Goal: Task Accomplishment & Management: Complete application form

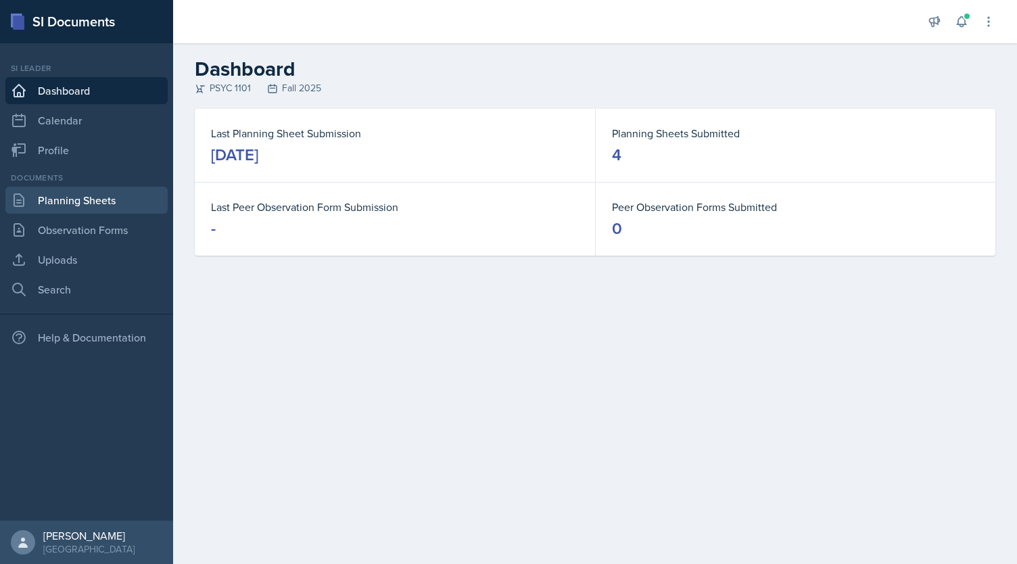
click at [79, 208] on link "Planning Sheets" at bounding box center [86, 200] width 162 height 27
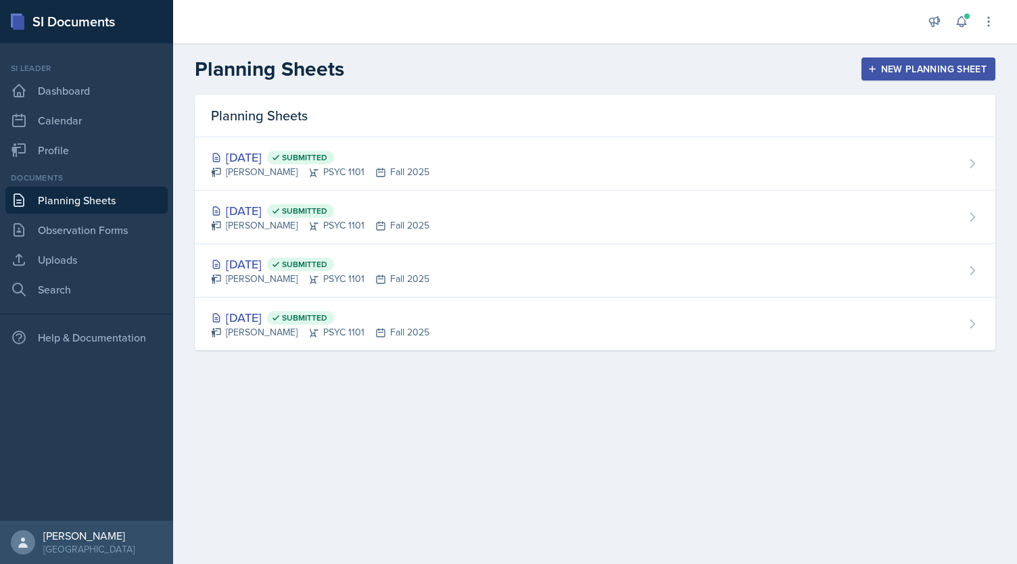
click at [936, 66] on div "New Planning Sheet" at bounding box center [929, 69] width 116 height 11
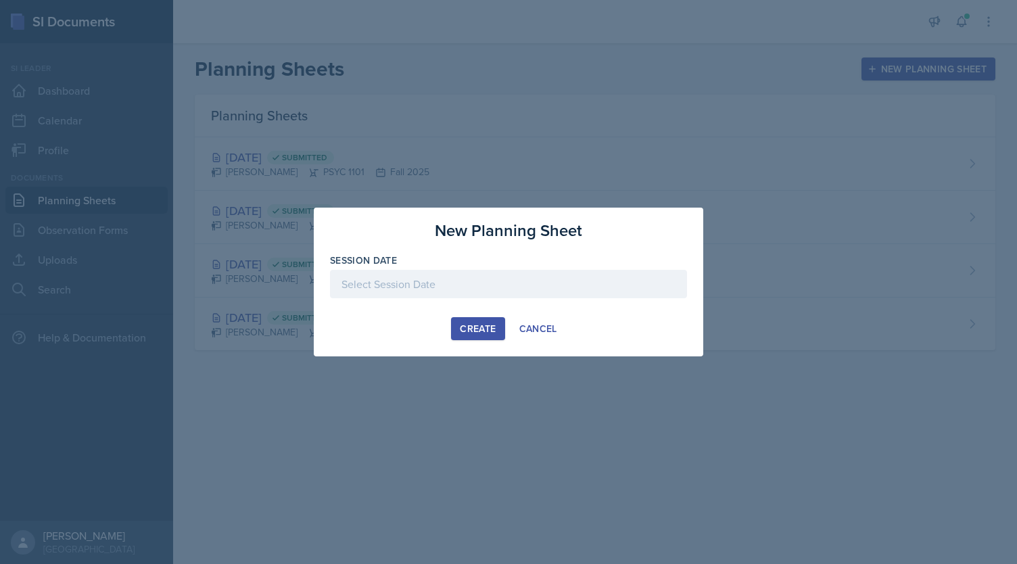
click at [597, 294] on div at bounding box center [508, 284] width 357 height 28
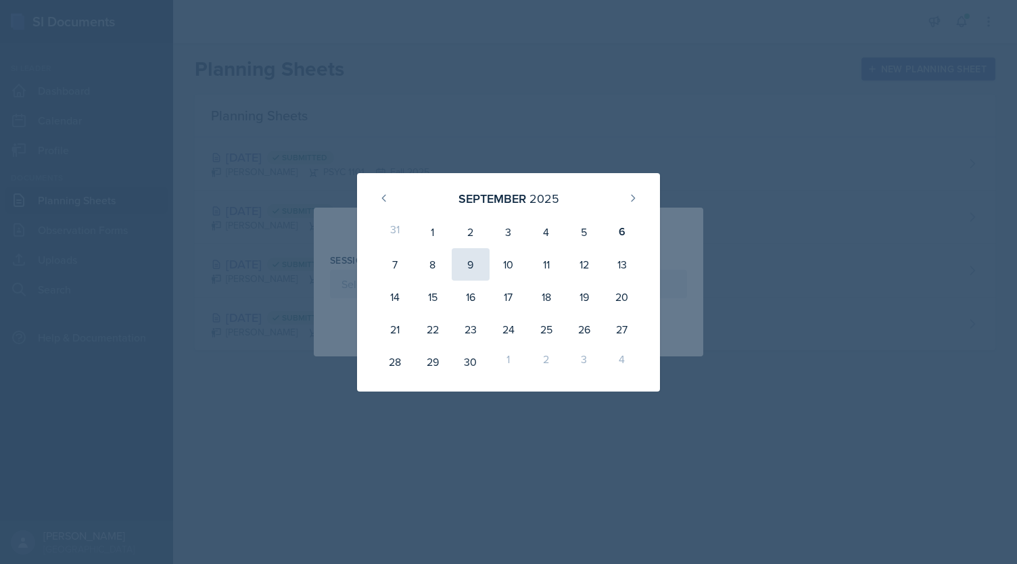
click at [465, 263] on div "9" at bounding box center [471, 264] width 38 height 32
type input "[DATE]"
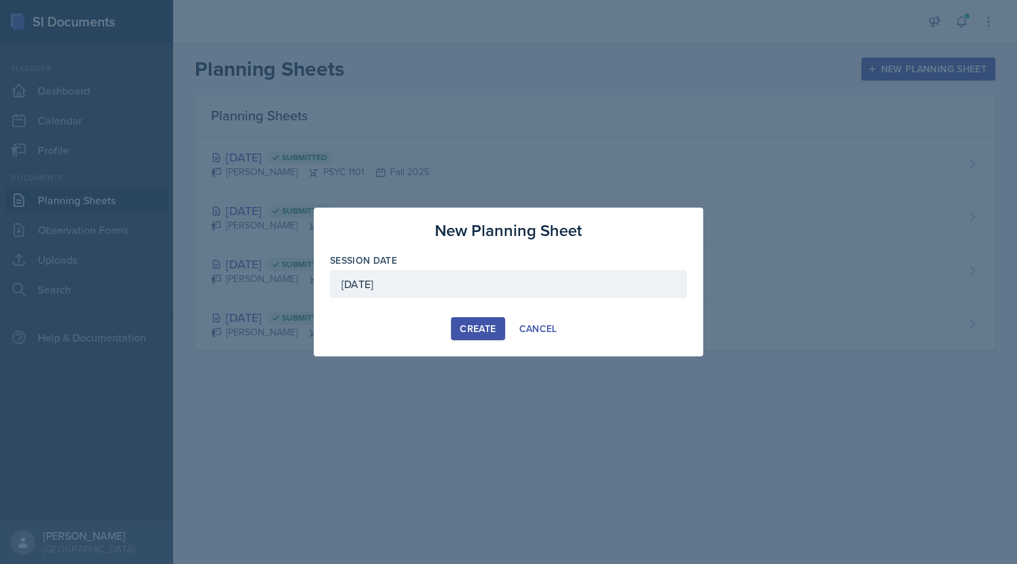
click at [471, 331] on div "Create" at bounding box center [478, 328] width 36 height 11
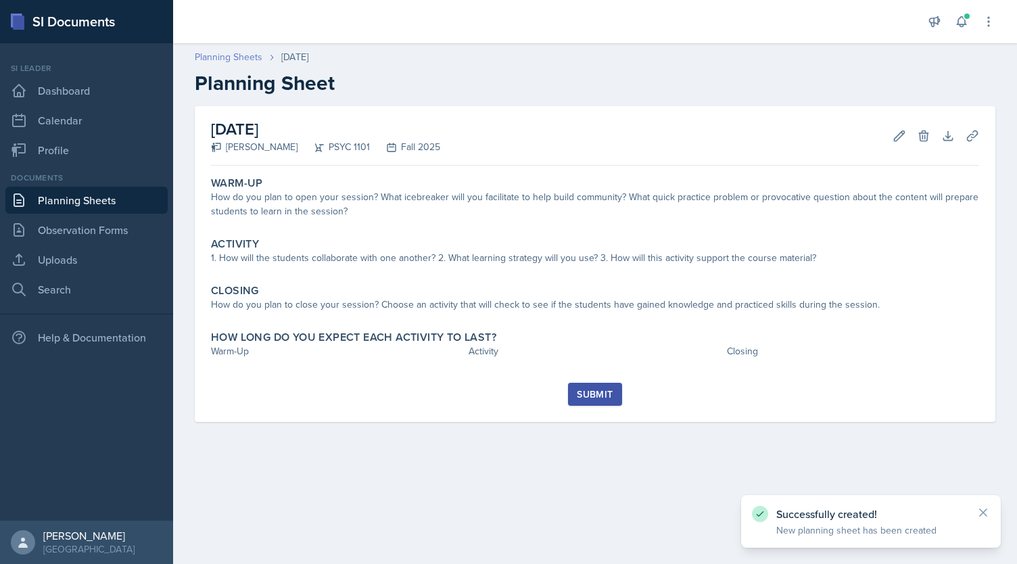
click at [223, 55] on link "Planning Sheets" at bounding box center [229, 57] width 68 height 14
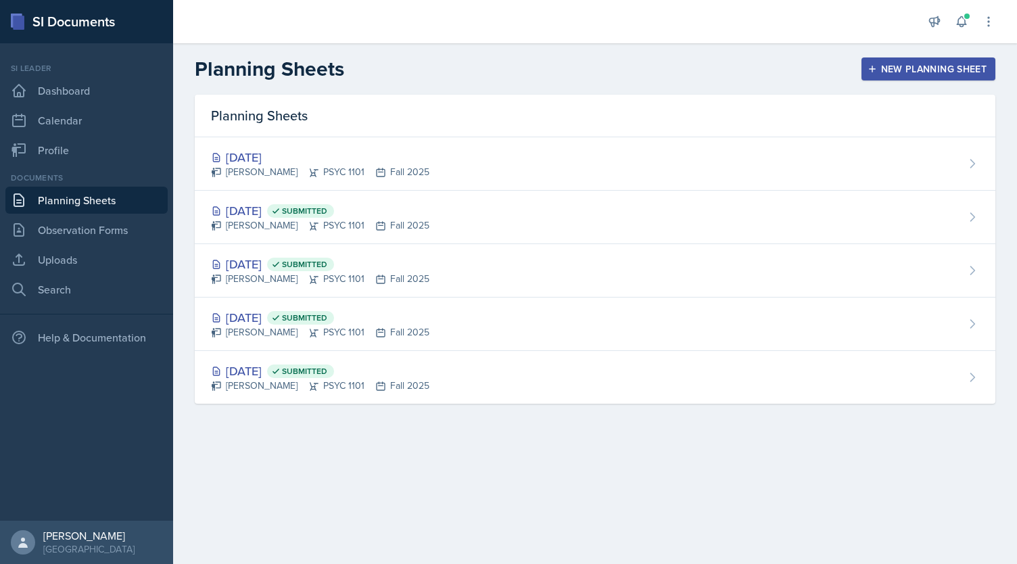
click at [908, 72] on div "New Planning Sheet" at bounding box center [929, 69] width 116 height 11
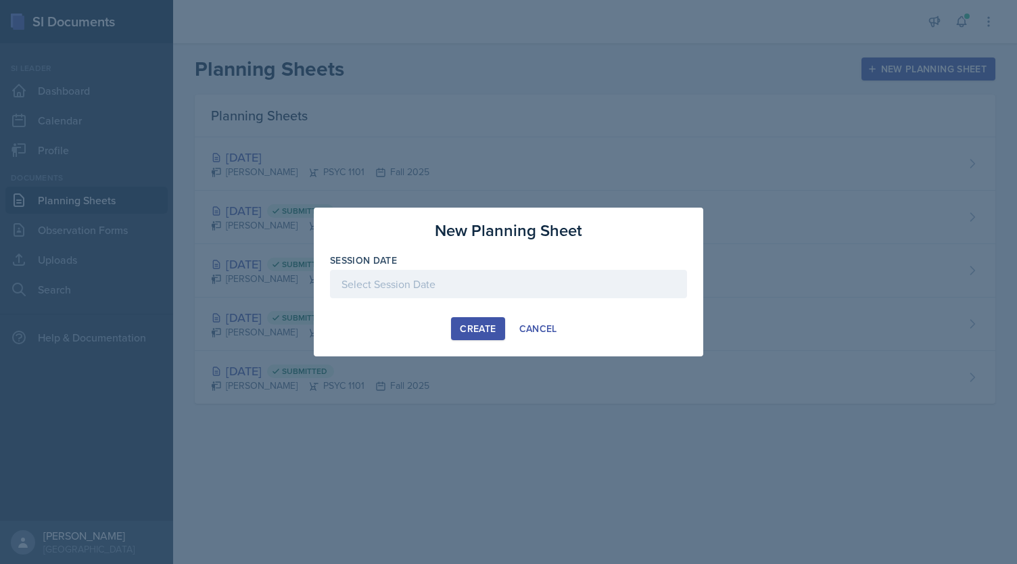
click at [603, 286] on div at bounding box center [508, 284] width 357 height 28
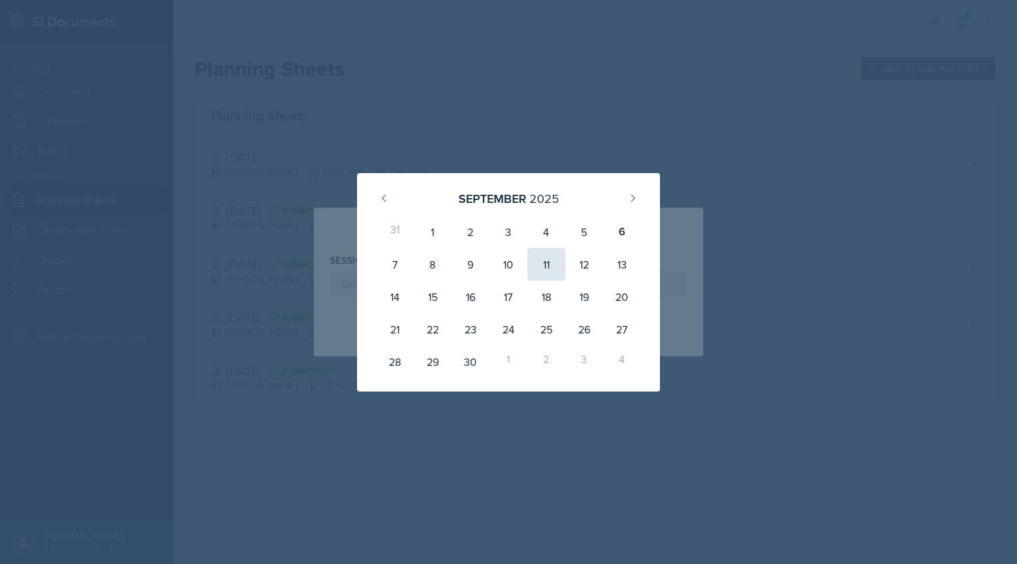
click at [552, 263] on div "11" at bounding box center [547, 264] width 38 height 32
type input "[DATE]"
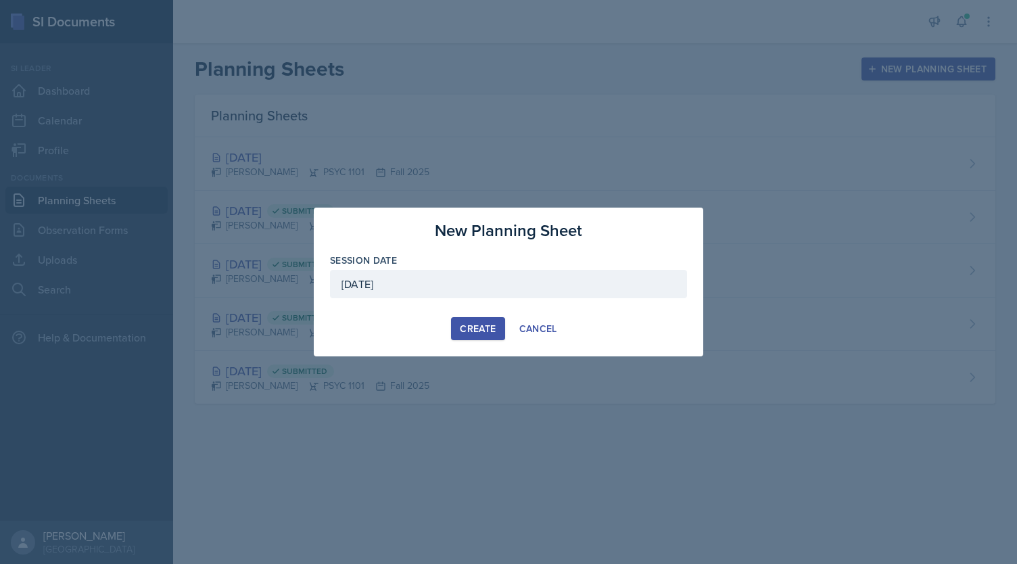
click at [474, 336] on button "Create" at bounding box center [477, 328] width 53 height 23
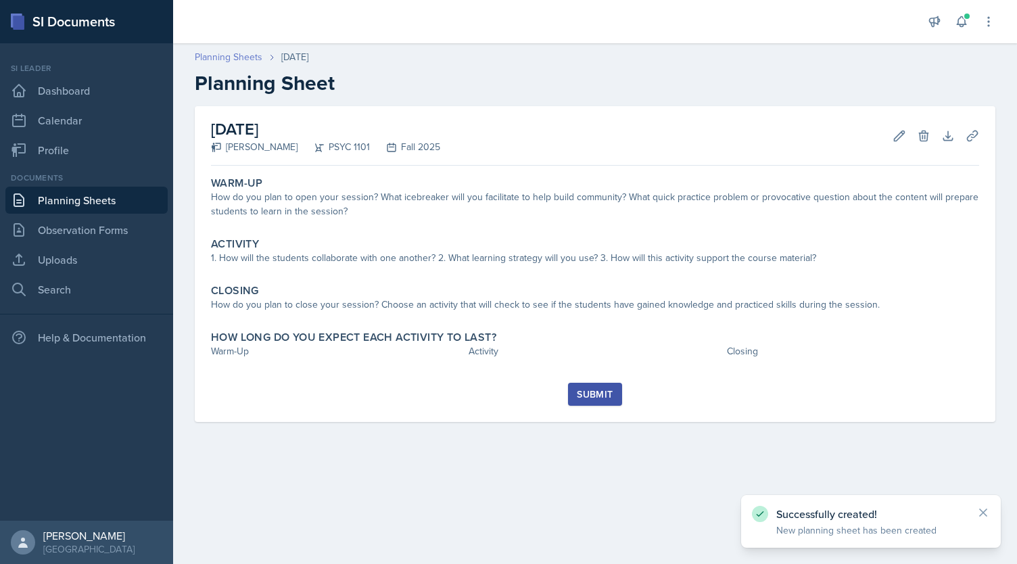
click at [236, 56] on link "Planning Sheets" at bounding box center [229, 57] width 68 height 14
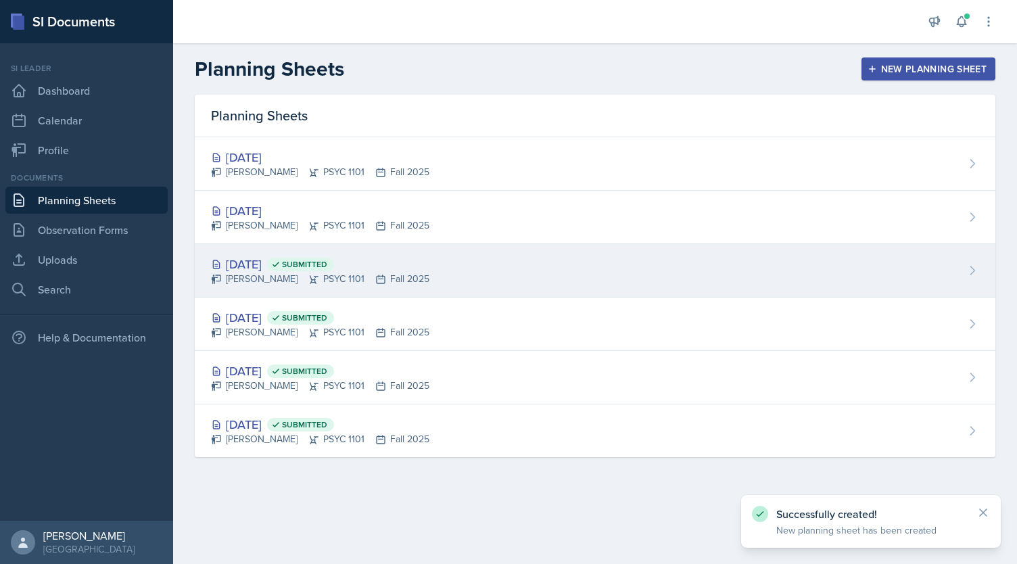
click at [334, 262] on span "Submitted" at bounding box center [300, 265] width 67 height 14
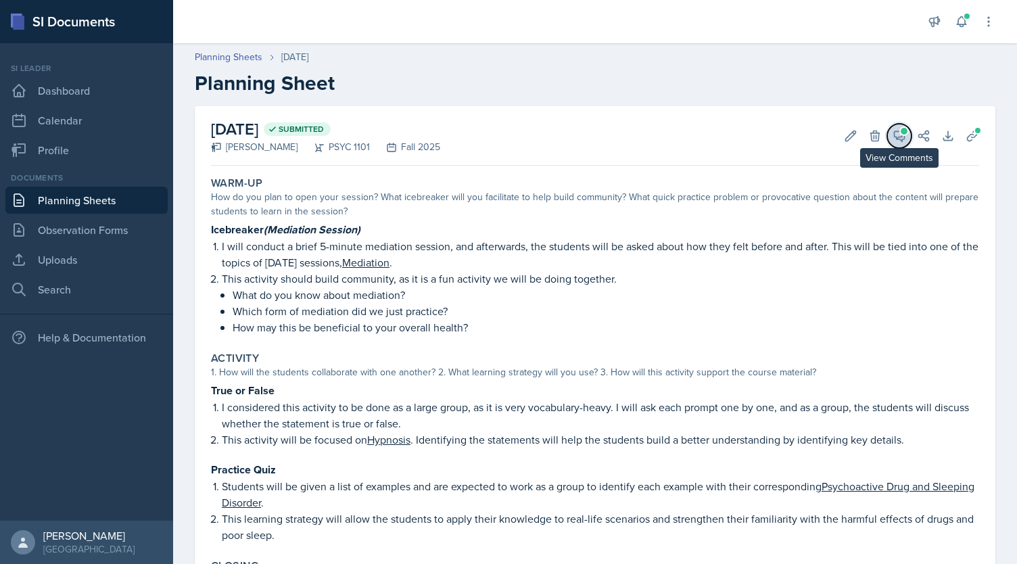
click at [893, 139] on icon at bounding box center [900, 136] width 14 height 14
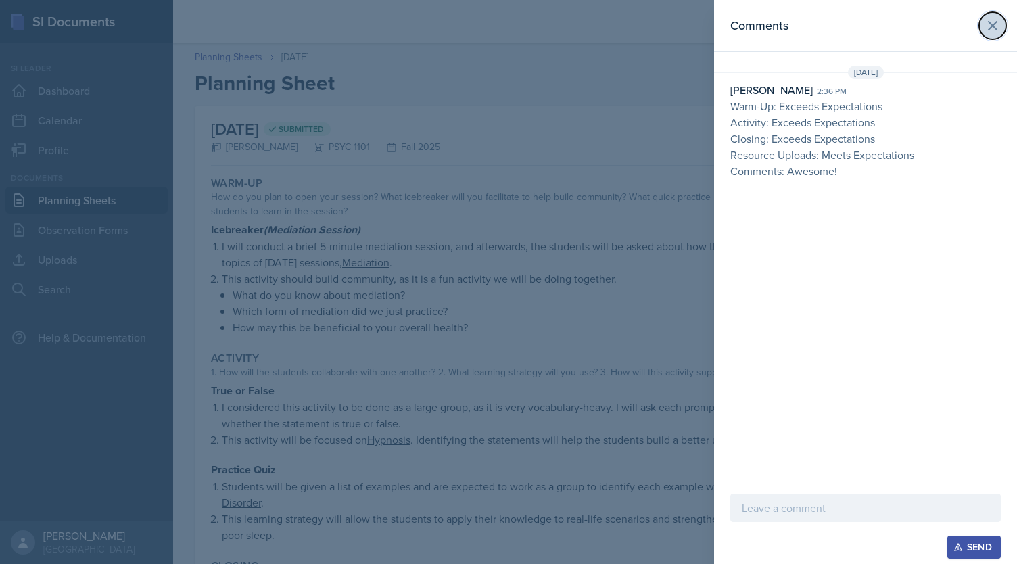
click at [1000, 17] on button at bounding box center [993, 25] width 27 height 27
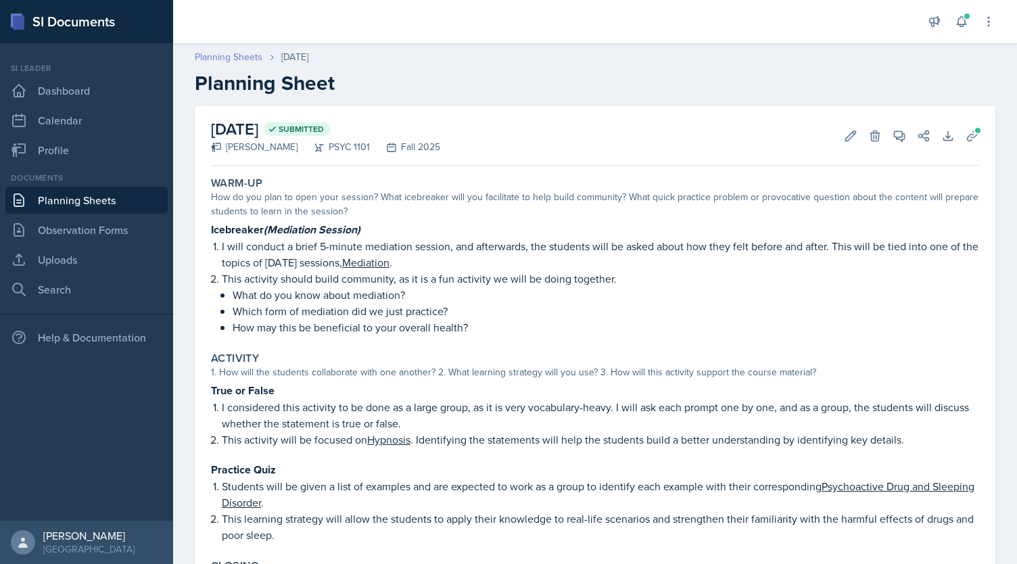
click at [225, 63] on link "Planning Sheets" at bounding box center [229, 57] width 68 height 14
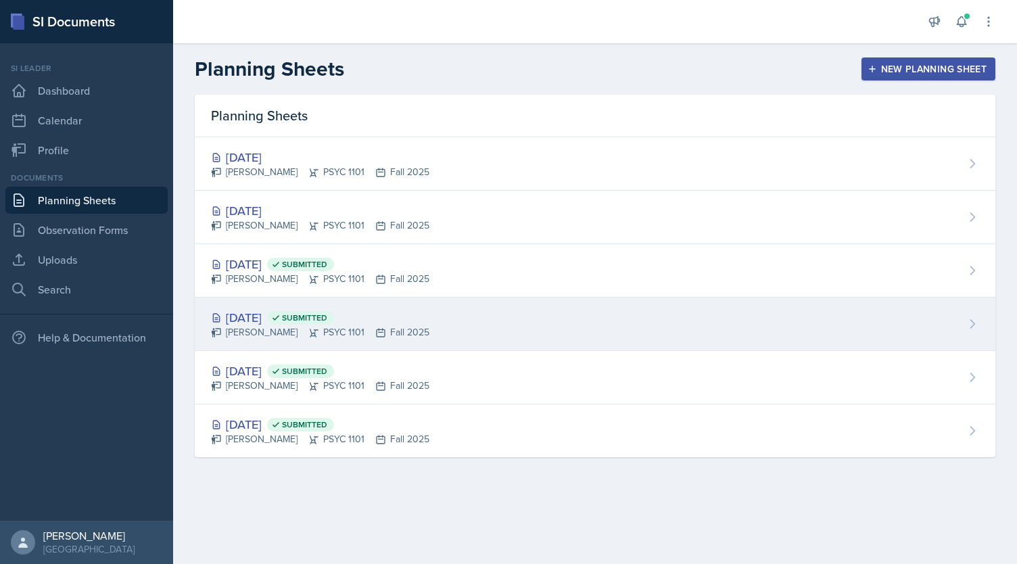
click at [310, 320] on div "[DATE] Submitted" at bounding box center [320, 317] width 218 height 18
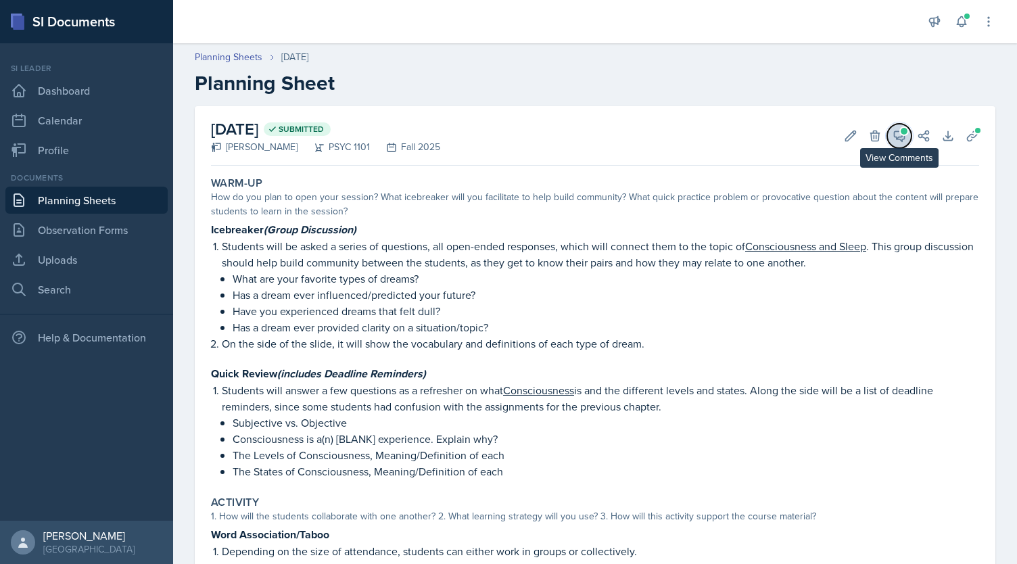
click at [893, 130] on icon at bounding box center [900, 136] width 14 height 14
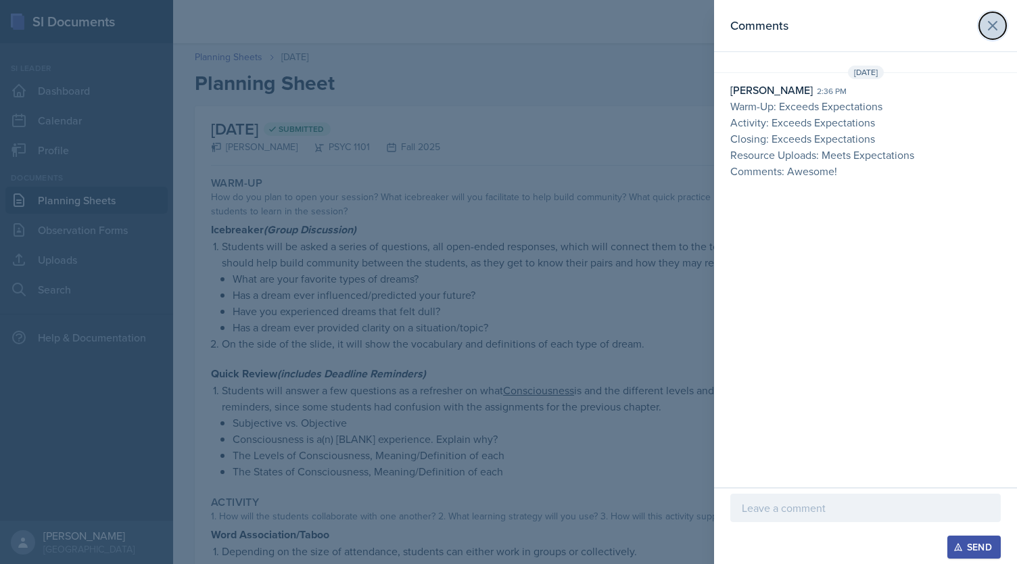
click at [1000, 22] on icon at bounding box center [993, 26] width 16 height 16
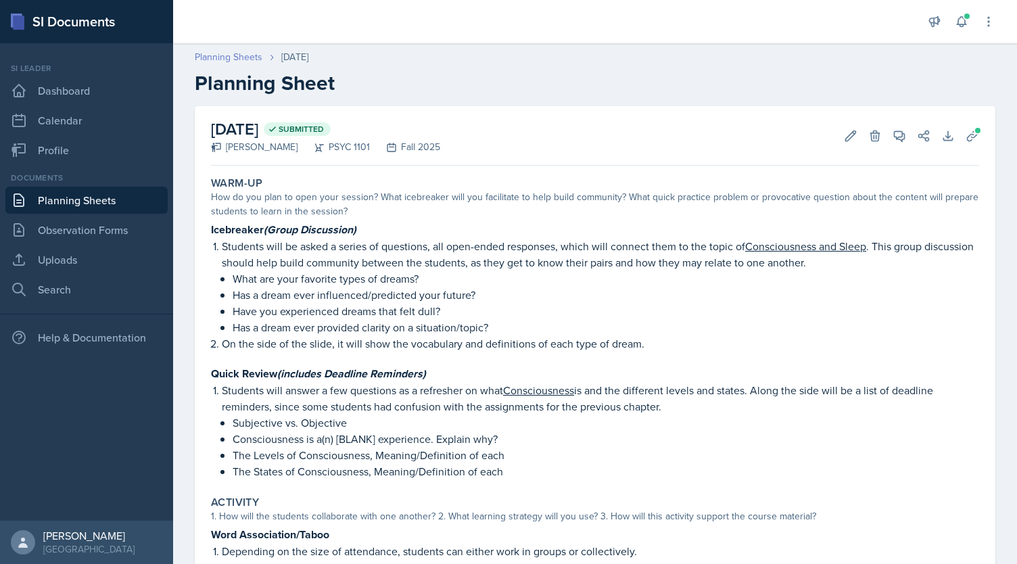
click at [231, 56] on link "Planning Sheets" at bounding box center [229, 57] width 68 height 14
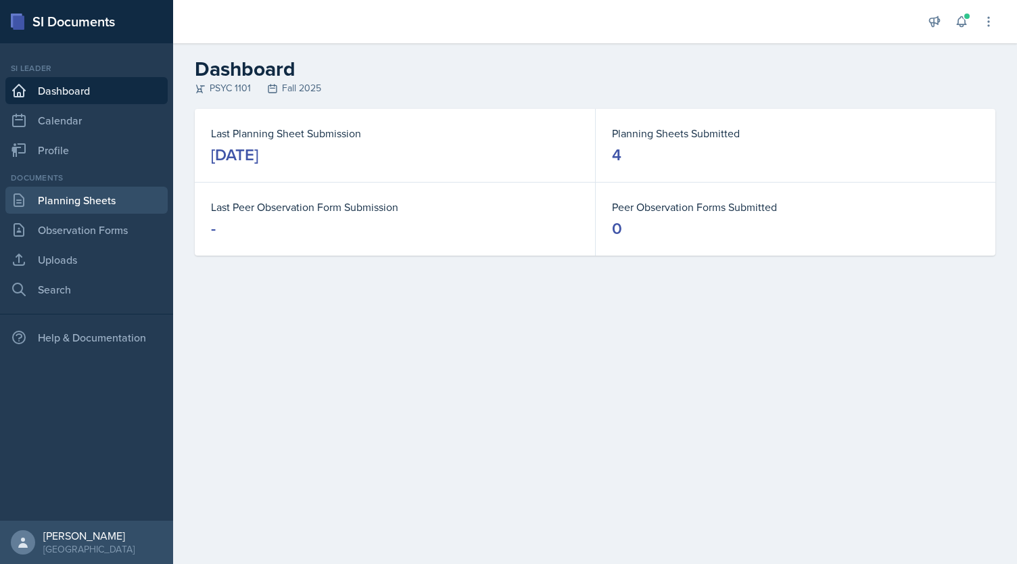
click at [78, 210] on link "Planning Sheets" at bounding box center [86, 200] width 162 height 27
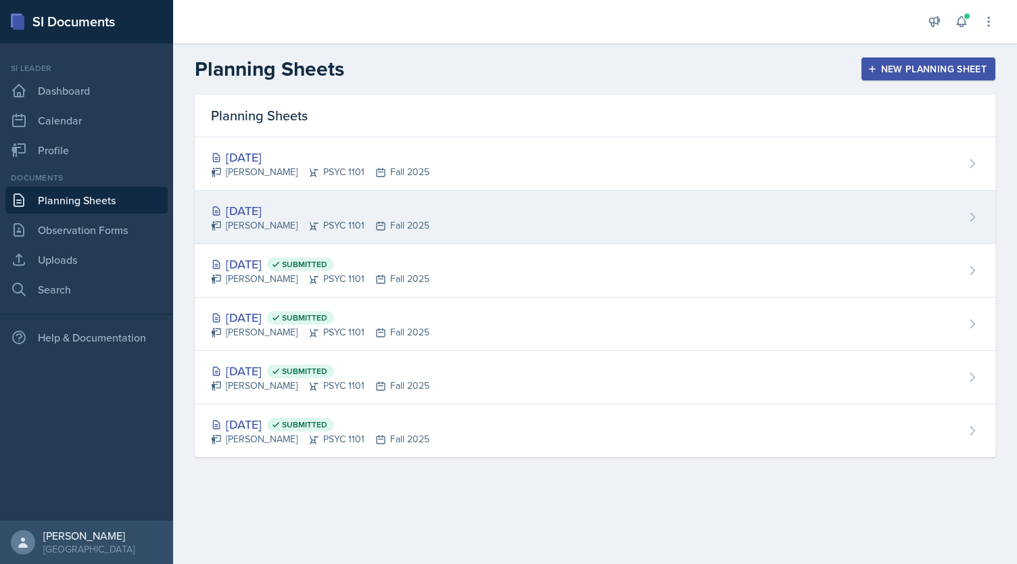
click at [323, 205] on div "[DATE]" at bounding box center [320, 211] width 218 height 18
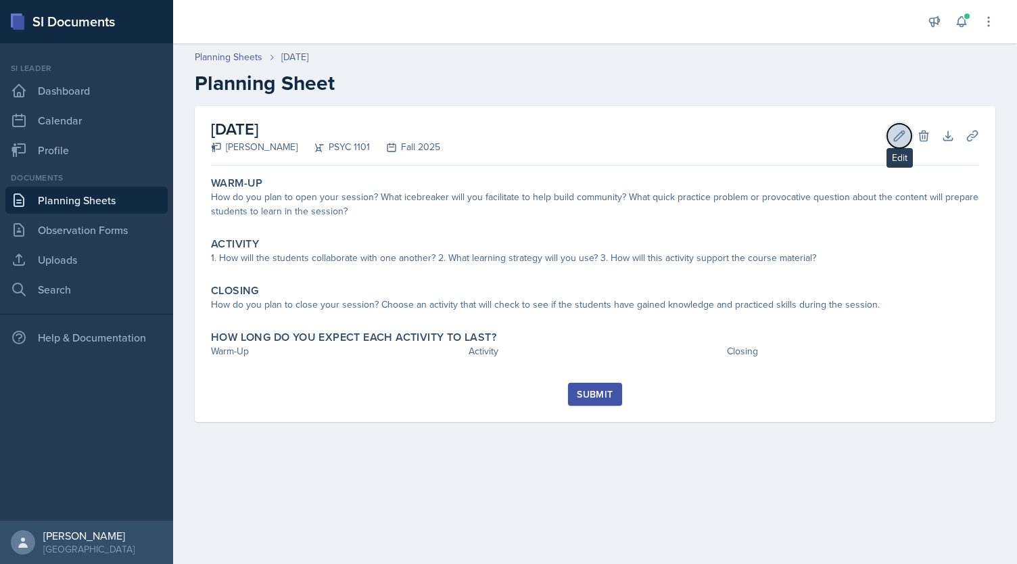
click at [904, 132] on icon at bounding box center [900, 136] width 14 height 14
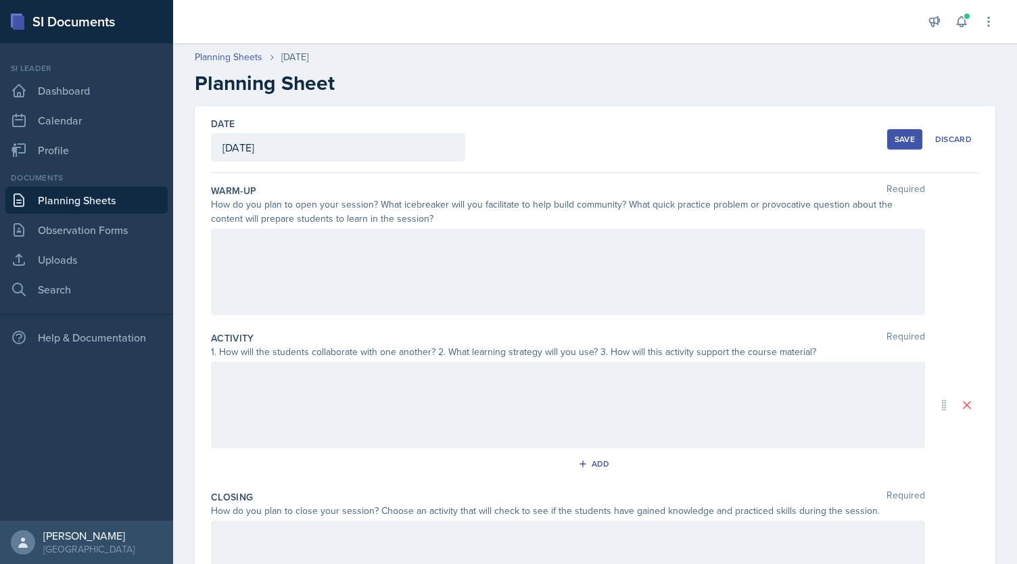
click at [418, 244] on div at bounding box center [568, 272] width 714 height 87
